Goal: Task Accomplishment & Management: Complete application form

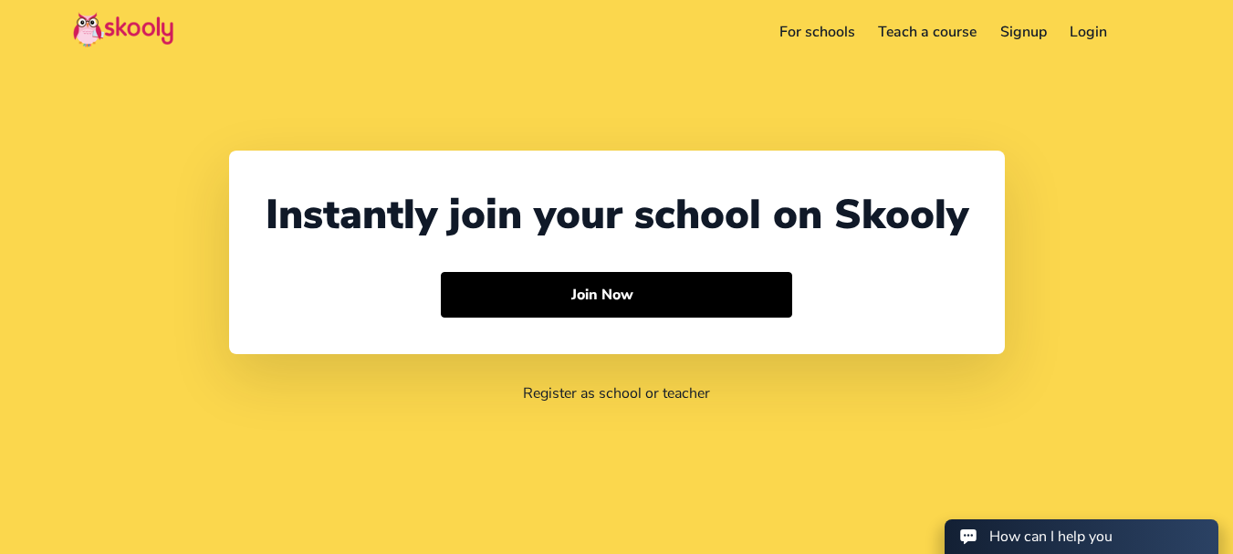
select select "91"
select select "India"
select select "Asia/Kolkata"
click at [1087, 26] on link "Login" at bounding box center [1088, 31] width 61 height 29
select select "91"
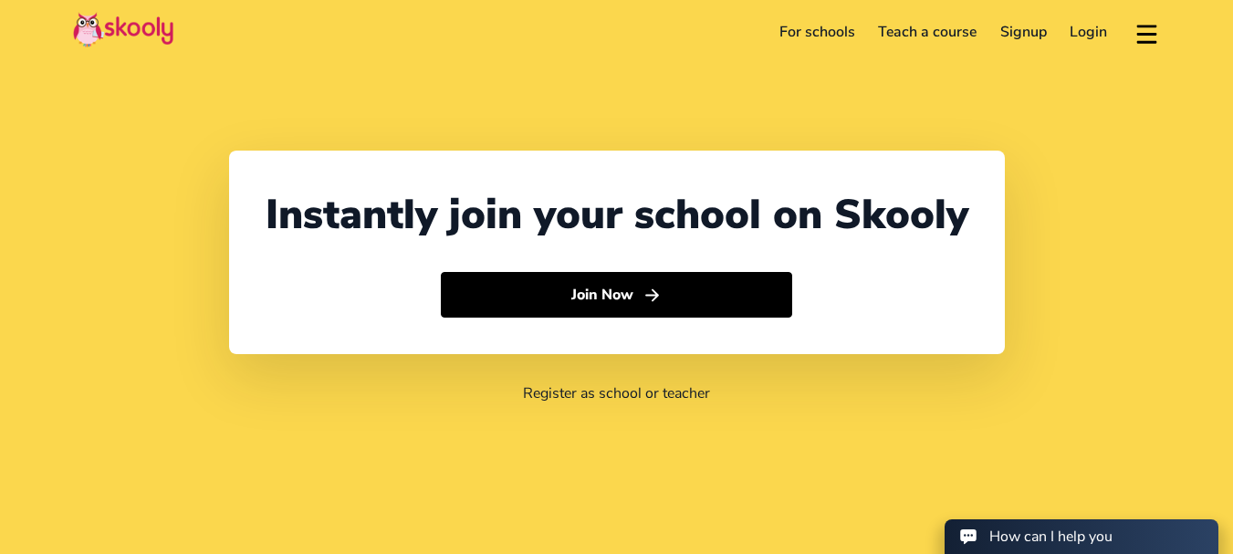
select select "India"
select select "Asia/Kolkata"
click at [1031, 29] on link "Signup" at bounding box center [1023, 31] width 70 height 29
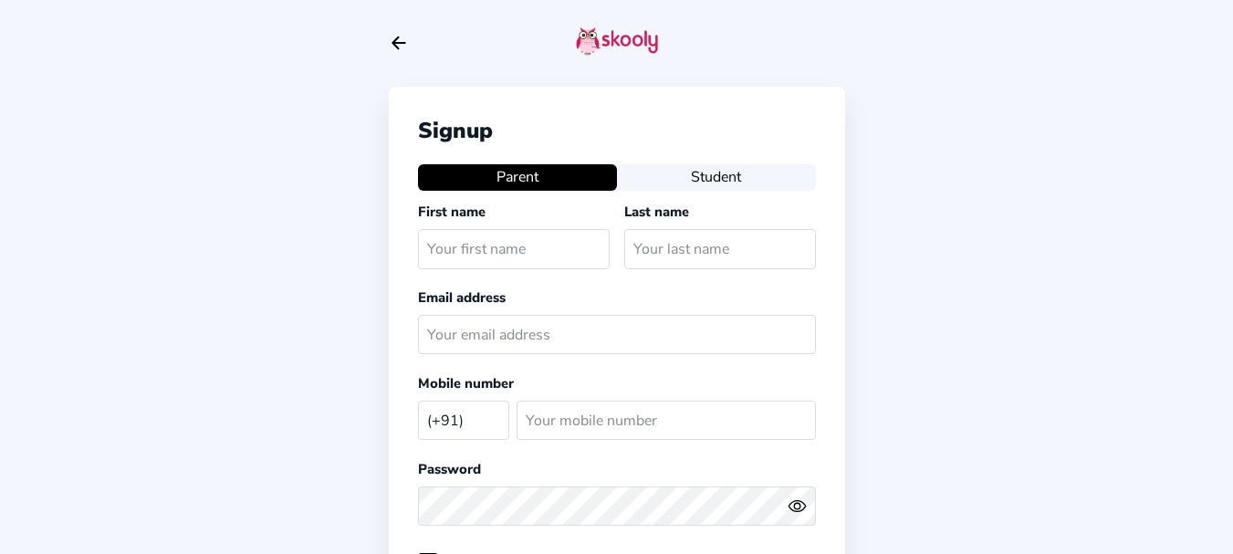
select select "IN"
click at [403, 48] on icon "Arrow Back" at bounding box center [399, 43] width 20 height 20
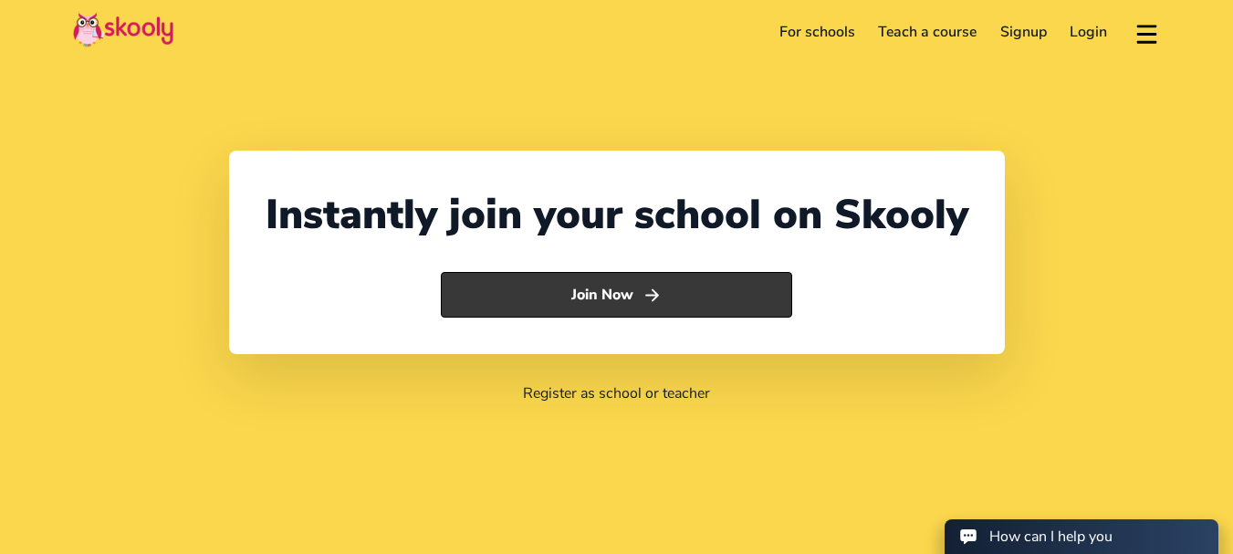
select select "91"
select select "[GEOGRAPHIC_DATA]"
select select "[GEOGRAPHIC_DATA]/[GEOGRAPHIC_DATA]"
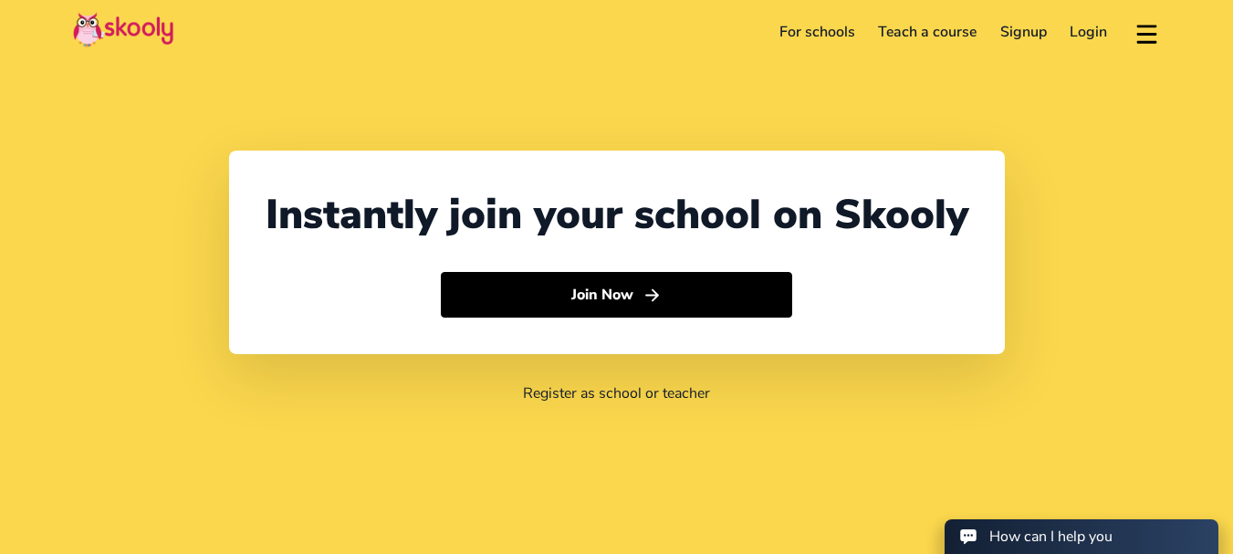
click at [1039, 37] on link "Signup" at bounding box center [1023, 31] width 70 height 29
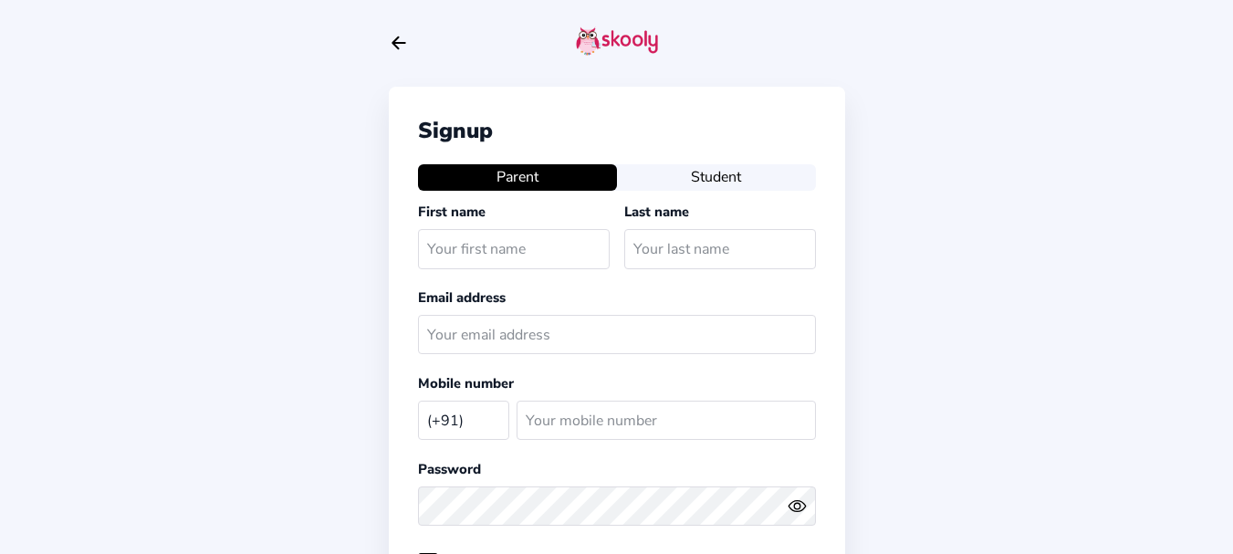
select select "IN"
click at [463, 249] on input "text" at bounding box center [514, 248] width 192 height 39
type input "[PERSON_NAME]"
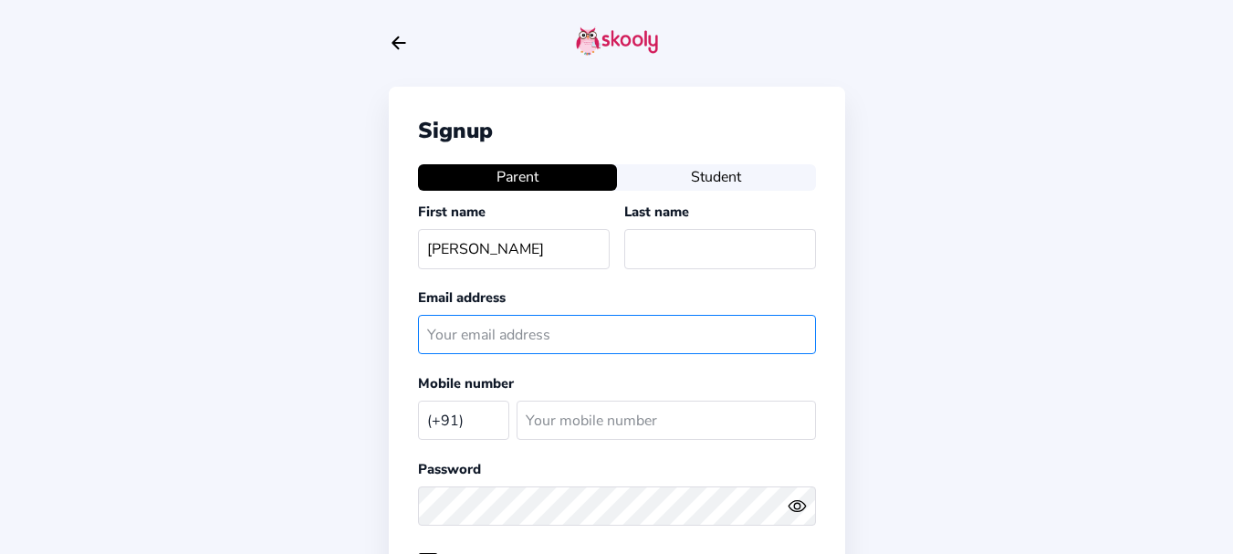
drag, startPoint x: 503, startPoint y: 333, endPoint x: 500, endPoint y: 321, distance: 12.2
click at [502, 333] on input "text" at bounding box center [617, 334] width 398 height 39
type input "anita@mailinator.com"
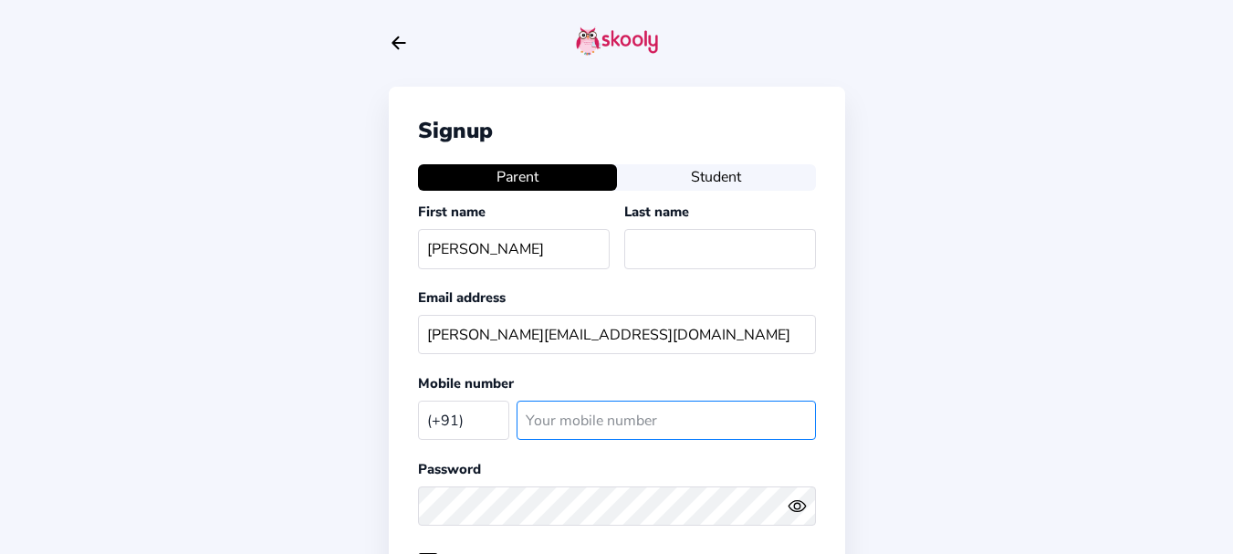
click at [560, 419] on input "number" at bounding box center [665, 420] width 299 height 39
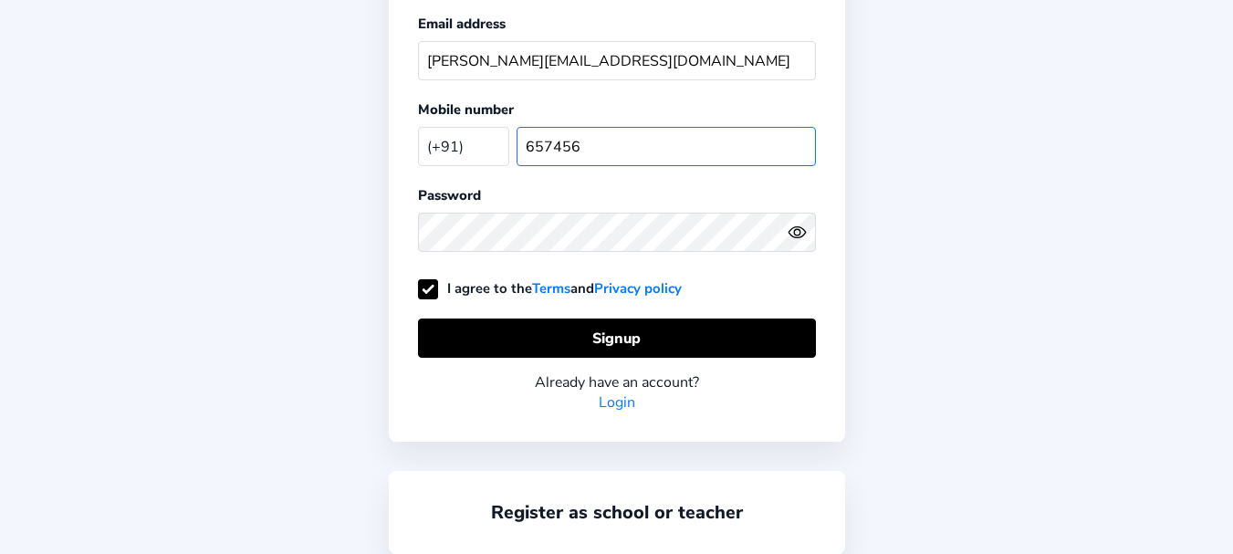
type input "657456"
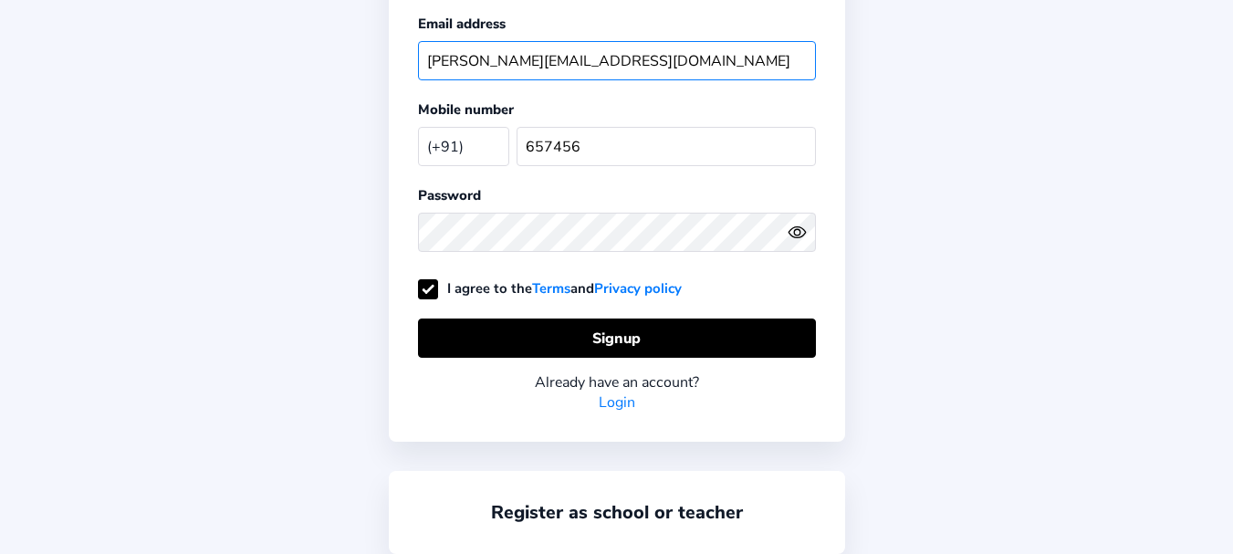
click at [567, 65] on input "anita@mailinator.com" at bounding box center [617, 60] width 398 height 39
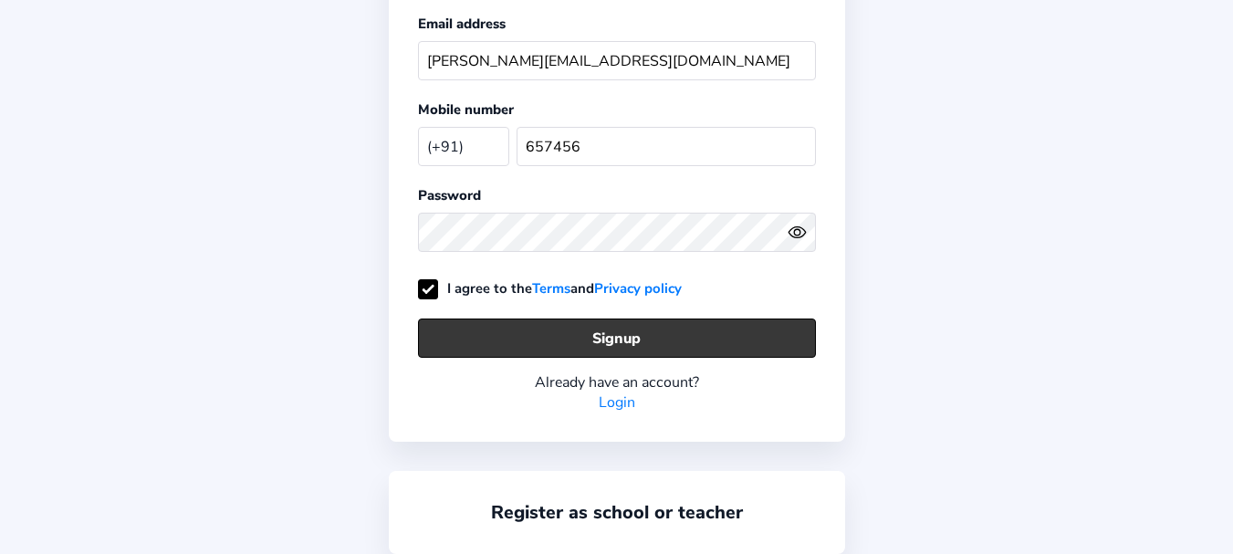
click at [611, 336] on button "Signup" at bounding box center [617, 337] width 398 height 39
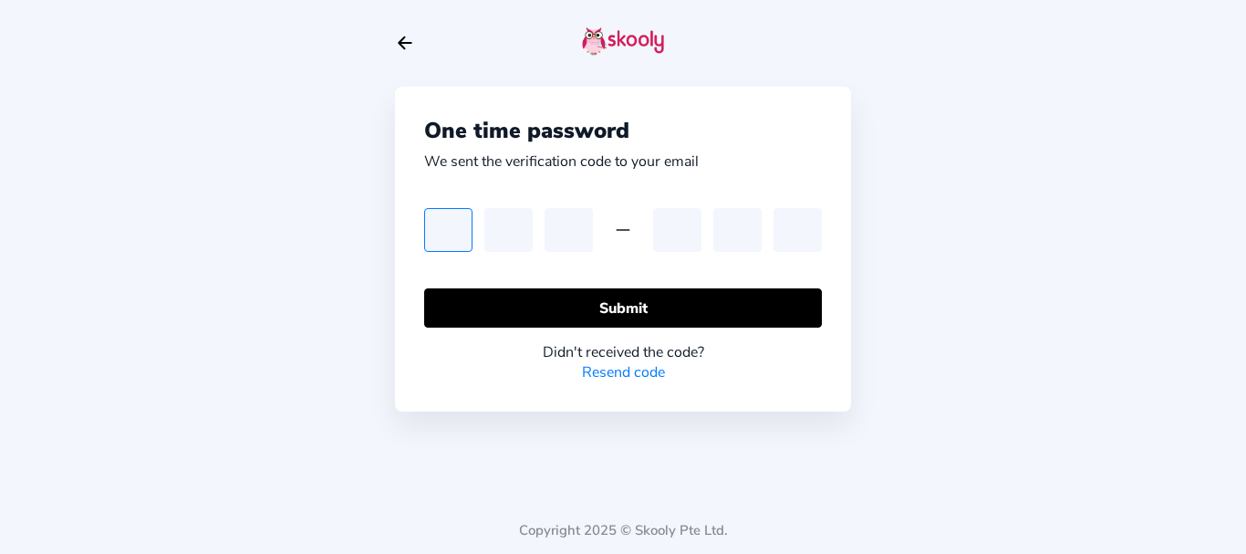
type input "9"
type input "8"
type input "3"
type input "0"
type input "6"
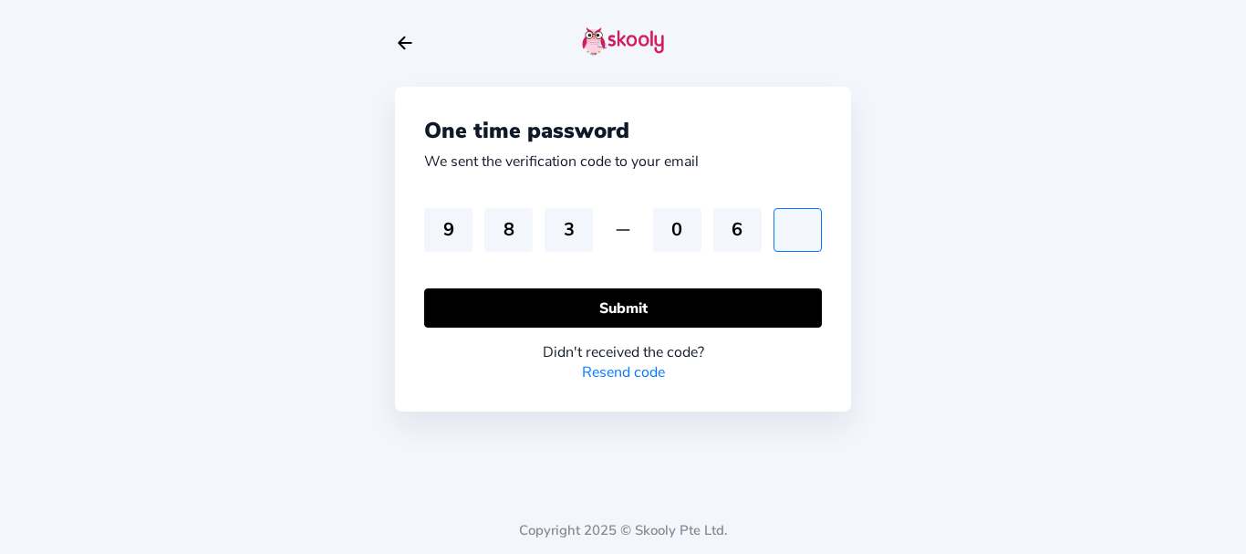
type input "3"
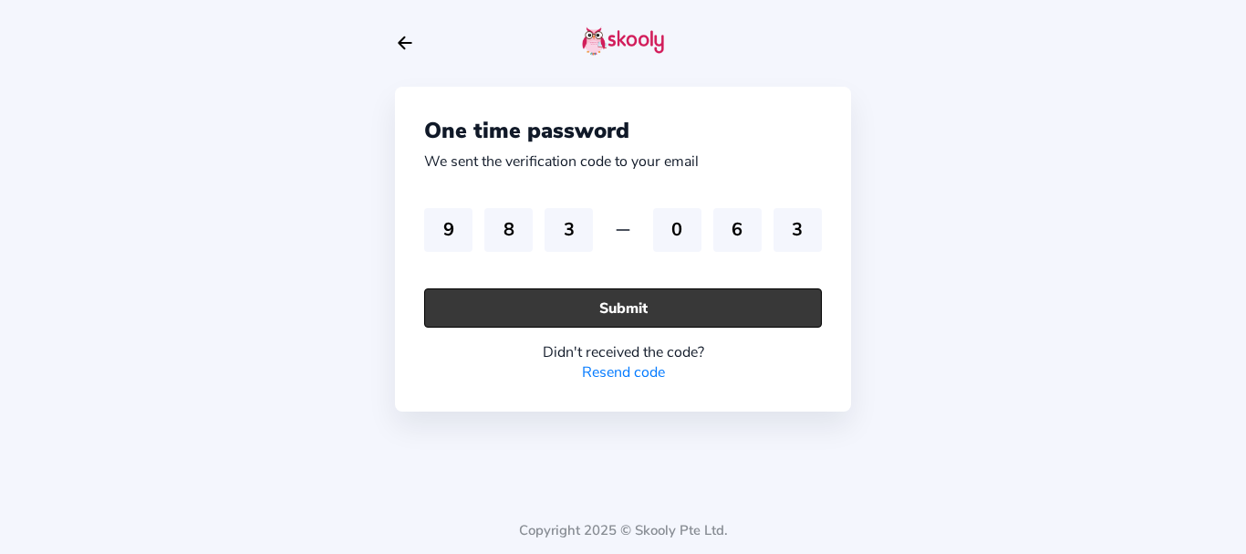
click at [551, 313] on button "Submit" at bounding box center [623, 307] width 398 height 39
